Goal: Task Accomplishment & Management: Manage account settings

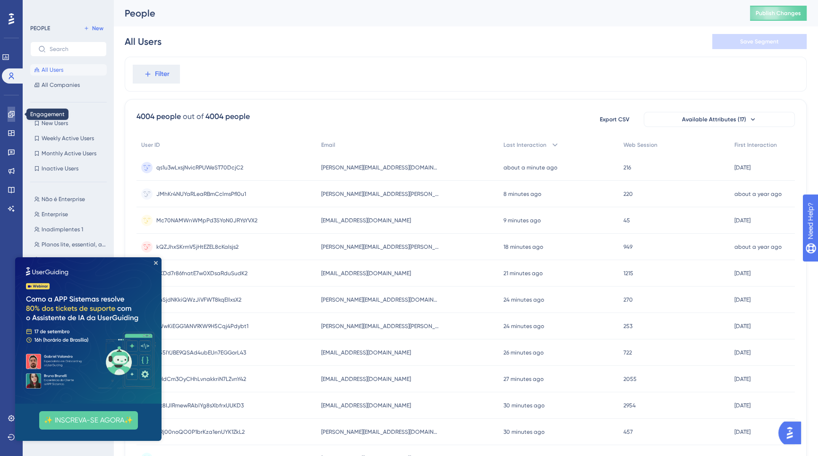
click at [8, 118] on link at bounding box center [12, 114] width 8 height 15
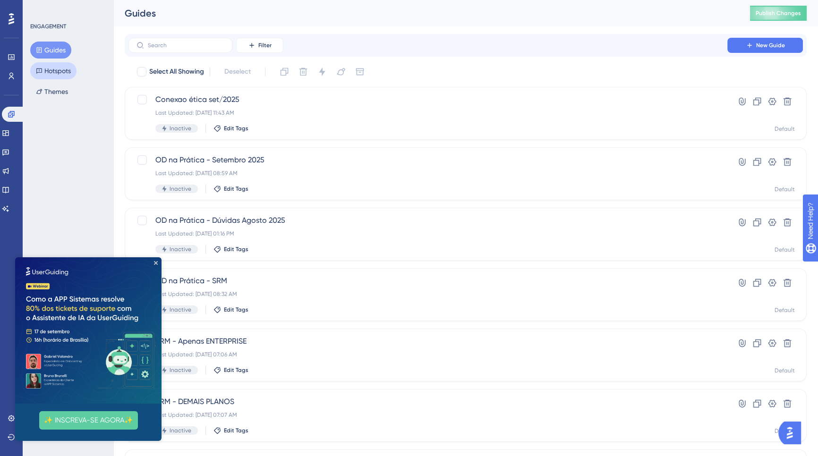
click at [43, 77] on button "Hotspots" at bounding box center [53, 70] width 46 height 17
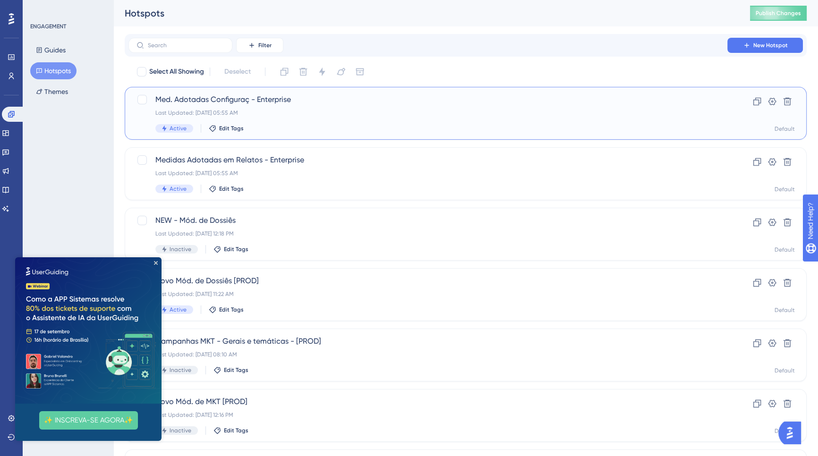
click at [437, 120] on div "Med. Adotadas Configuraç - Enterprise Last Updated: Jul 22 2025, 05:55 AM Activ…" at bounding box center [427, 113] width 545 height 39
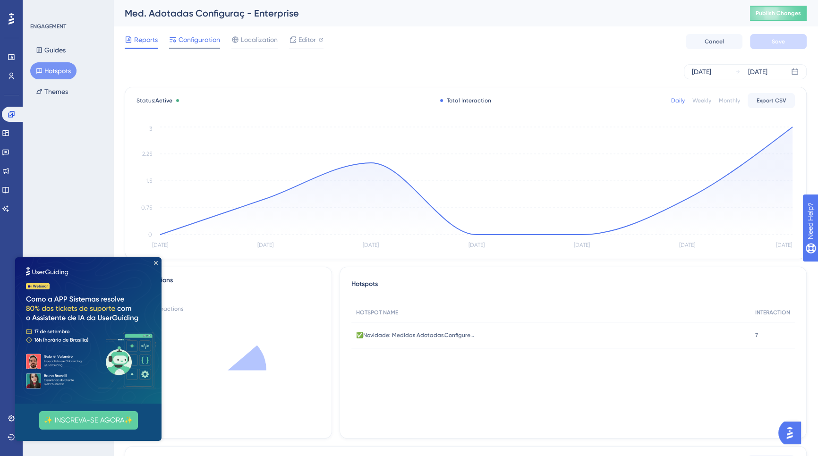
click at [205, 48] on div at bounding box center [194, 48] width 51 height 1
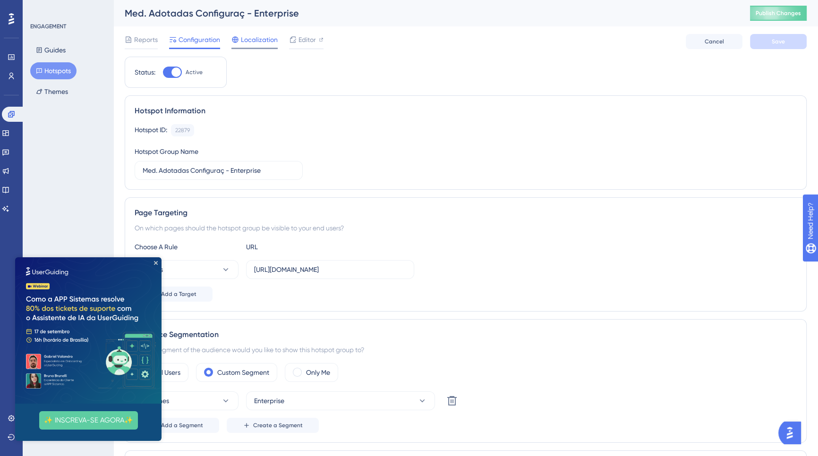
click at [243, 47] on div "Localization" at bounding box center [254, 41] width 46 height 15
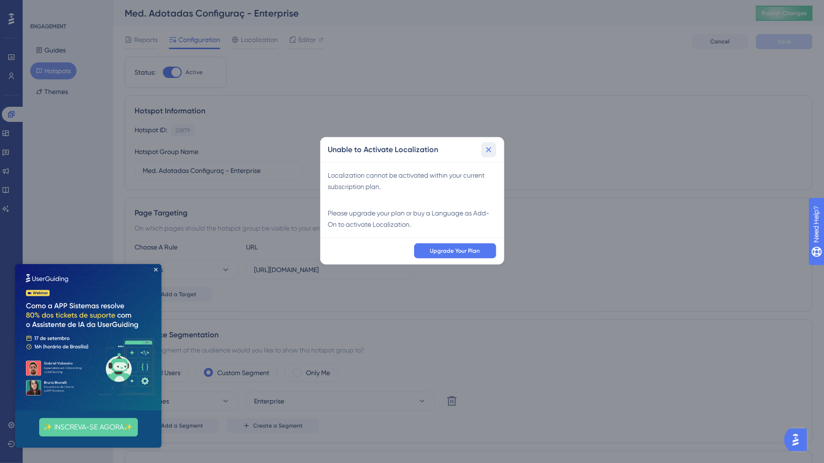
click at [489, 153] on icon at bounding box center [488, 149] width 9 height 9
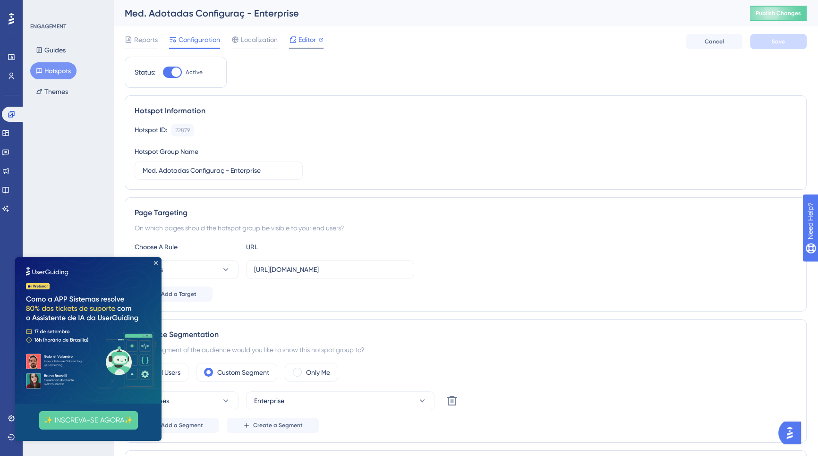
click at [301, 39] on span "Editor" at bounding box center [306, 39] width 17 height 11
click at [176, 73] on div at bounding box center [175, 71] width 9 height 9
click at [163, 73] on input "Active" at bounding box center [162, 72] width 0 height 0
checkbox input "false"
click at [768, 44] on button "Save" at bounding box center [778, 41] width 57 height 15
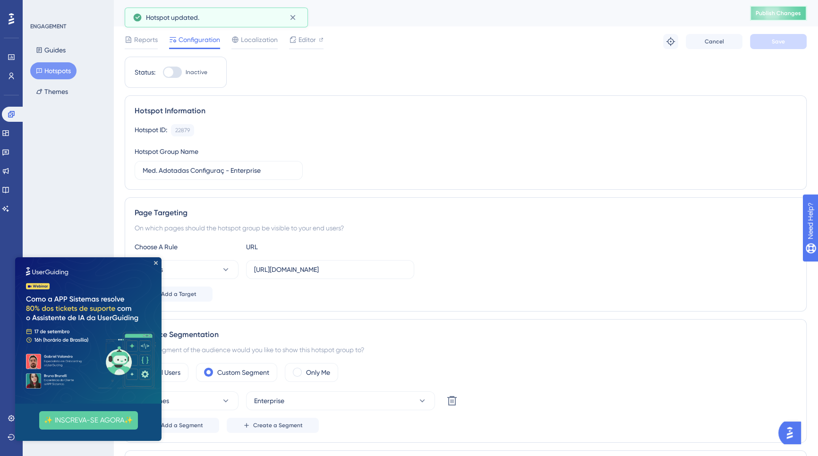
click at [773, 16] on span "Publish Changes" at bounding box center [777, 13] width 45 height 8
